Goal: Task Accomplishment & Management: Complete application form

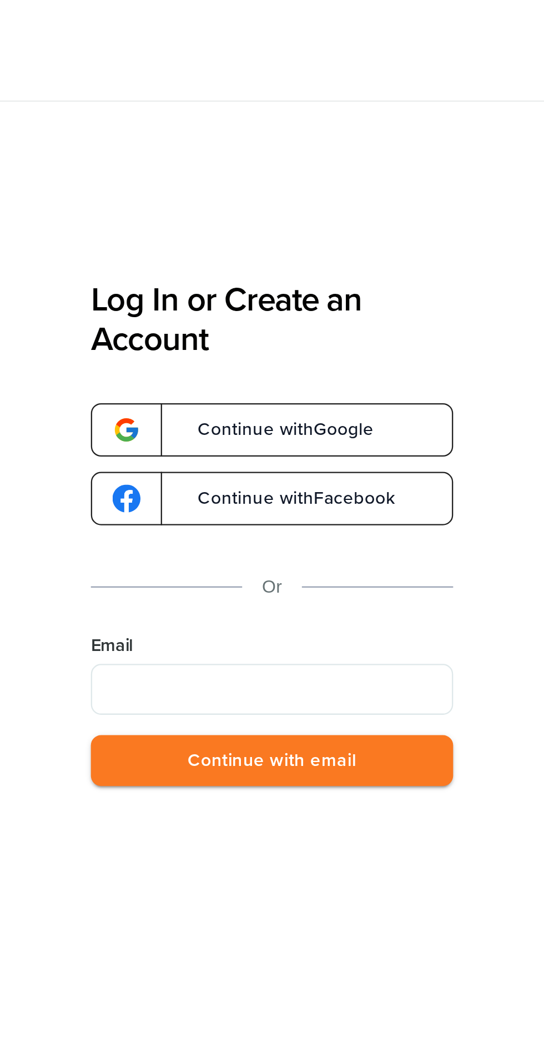
click at [348, 300] on input "Email" at bounding box center [413, 301] width 158 height 22
type input "**********"
click at [377, 333] on button "Continue with email" at bounding box center [413, 332] width 158 height 23
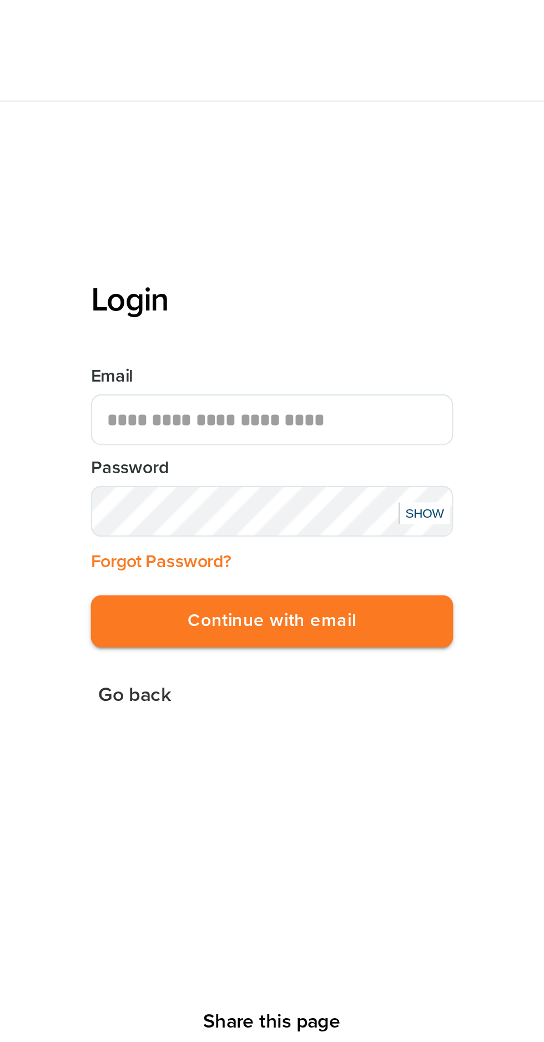
click at [366, 280] on button "Continue with email" at bounding box center [413, 271] width 158 height 23
